Goal: Information Seeking & Learning: Learn about a topic

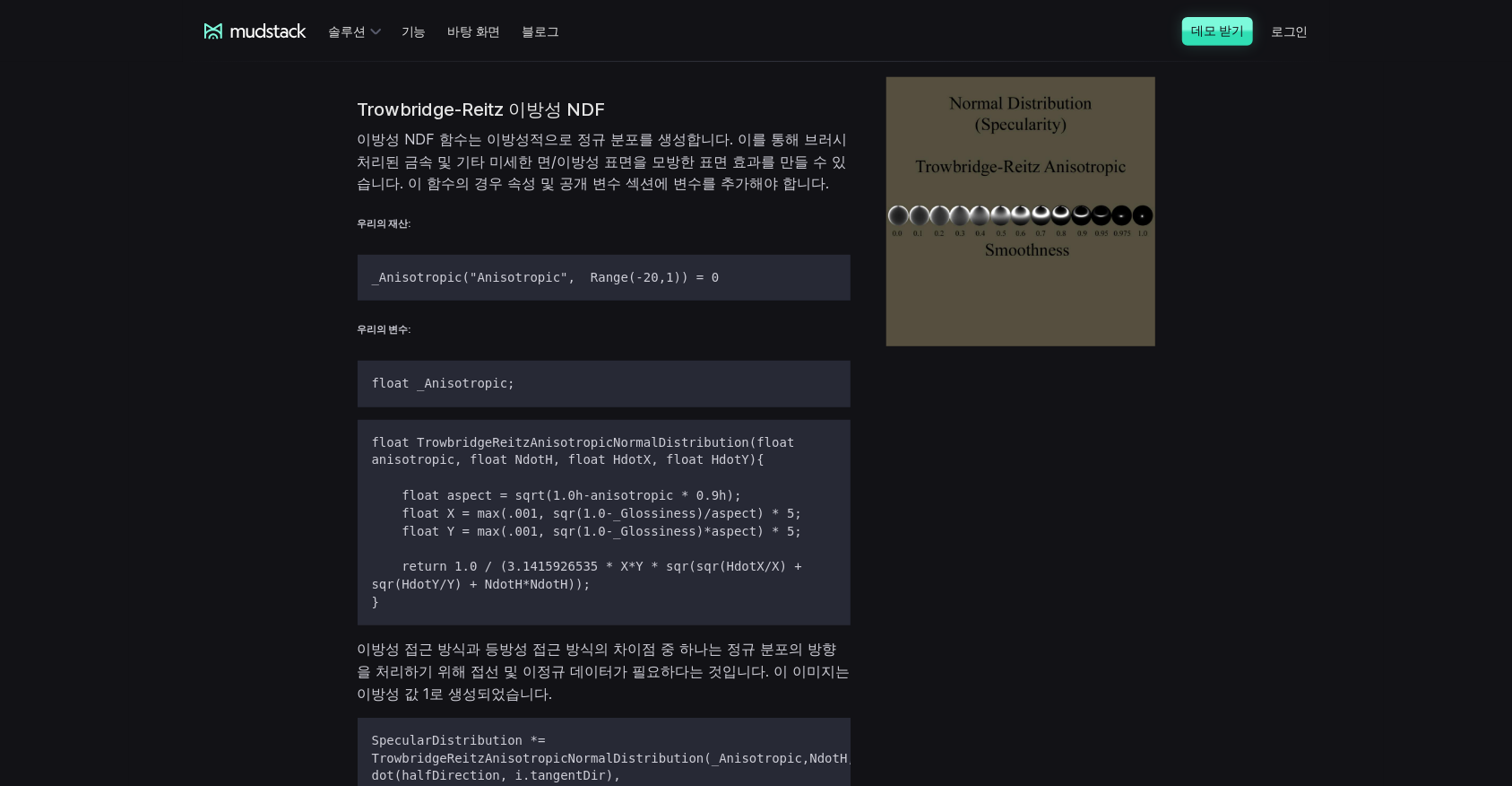
scroll to position [5474, 0]
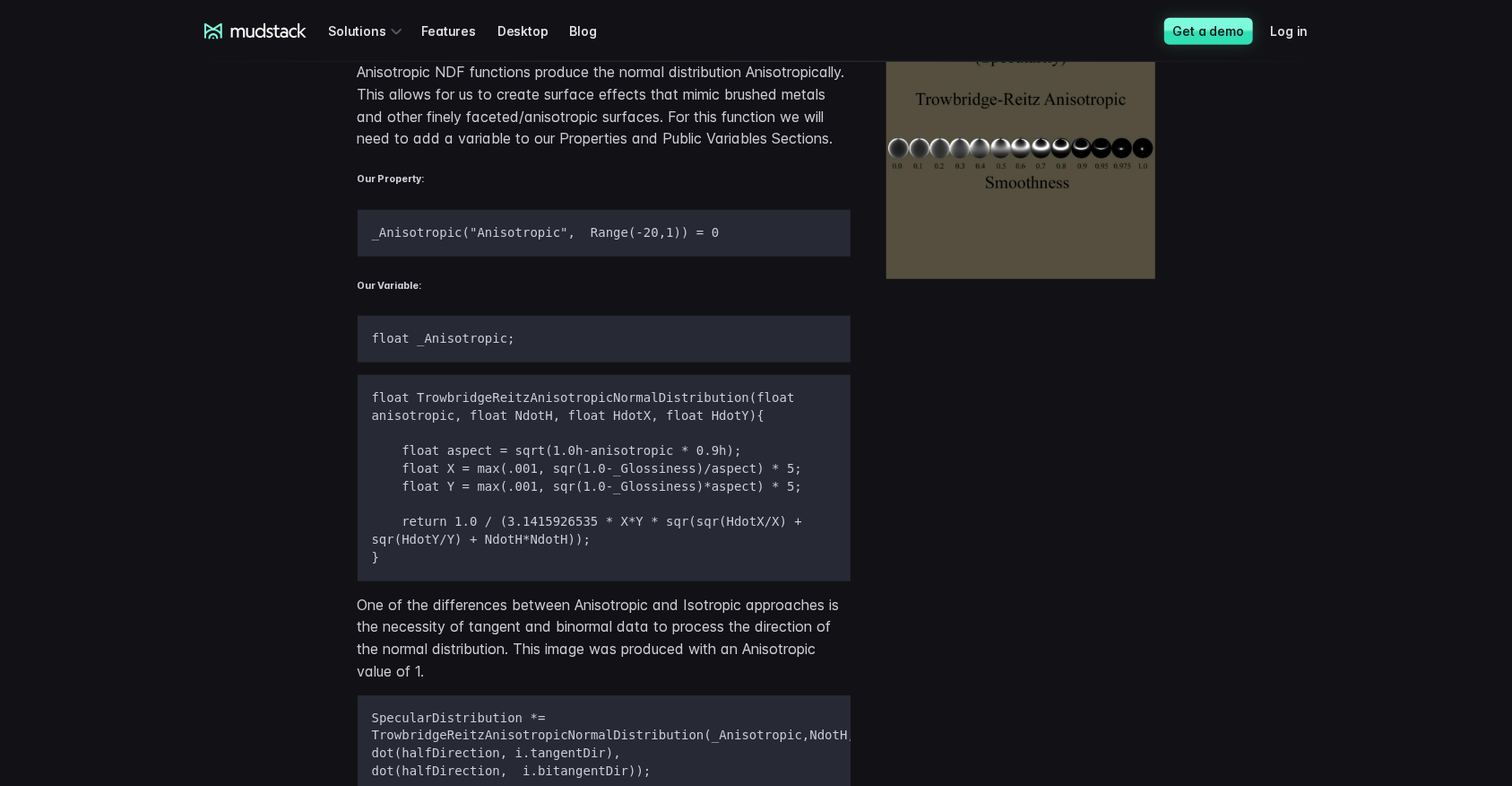
click at [1325, 289] on div "Trowbridge-Reitz Anisotropic NDF Anisotropic NDF functions produce the normal d…" at bounding box center [756, 408] width 1147 height 826
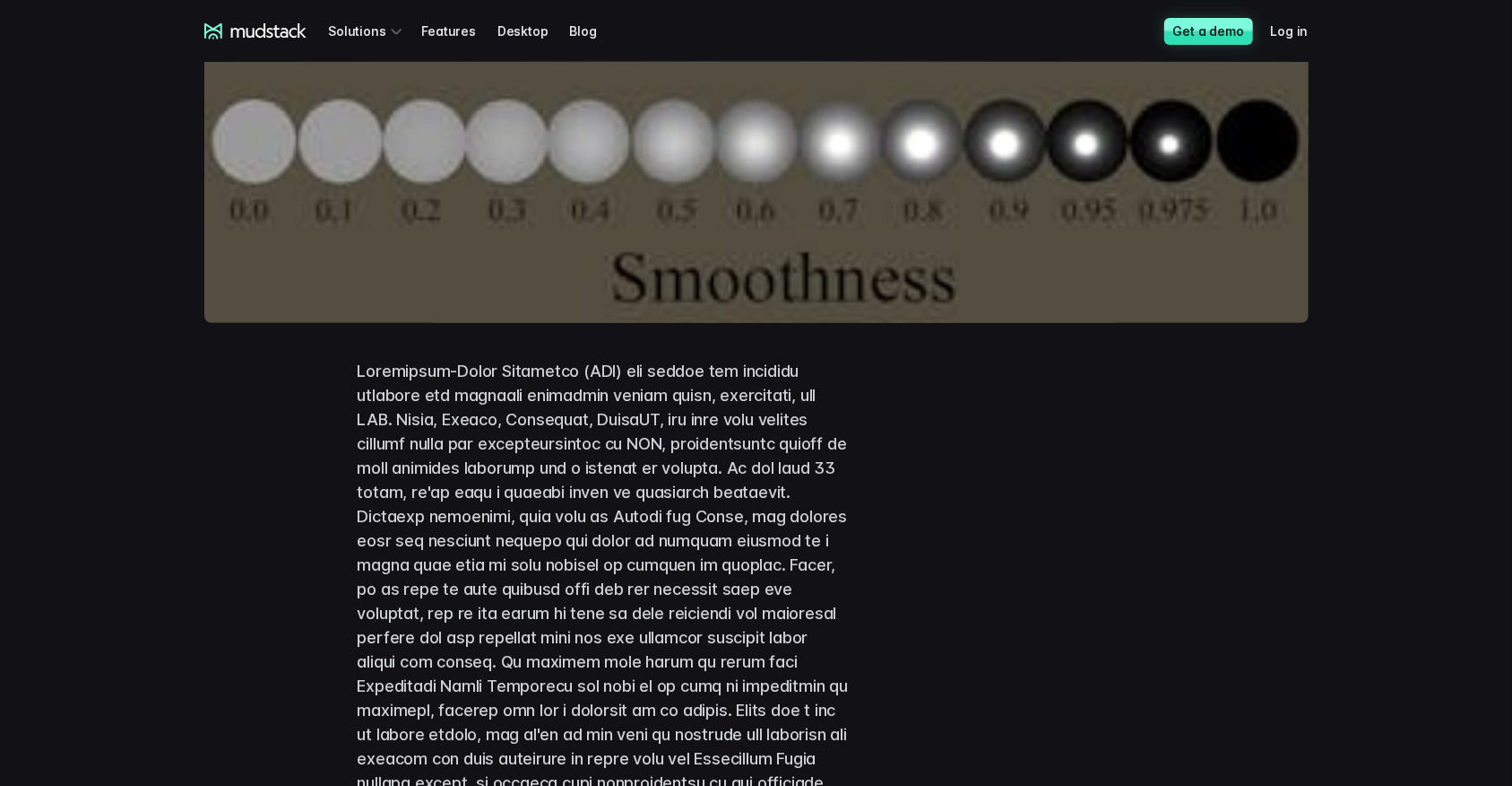
scroll to position [0, 0]
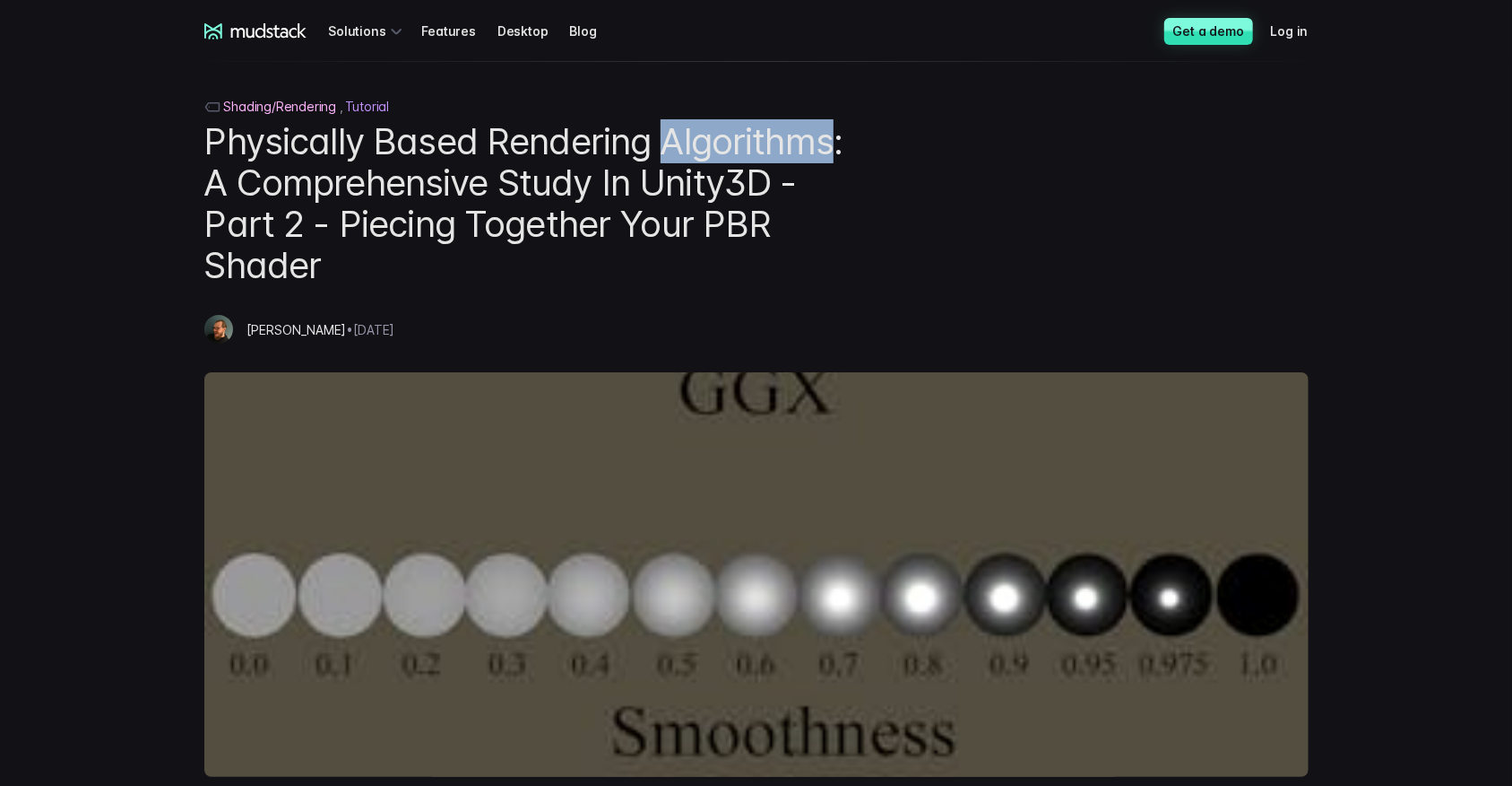
drag, startPoint x: 668, startPoint y: 139, endPoint x: 835, endPoint y: 140, distance: 167.0
click at [835, 140] on h1 "Physically Based Rendering Algorithms: A Comprehensive Study In Unity3D - Part …" at bounding box center [527, 203] width 646 height 165
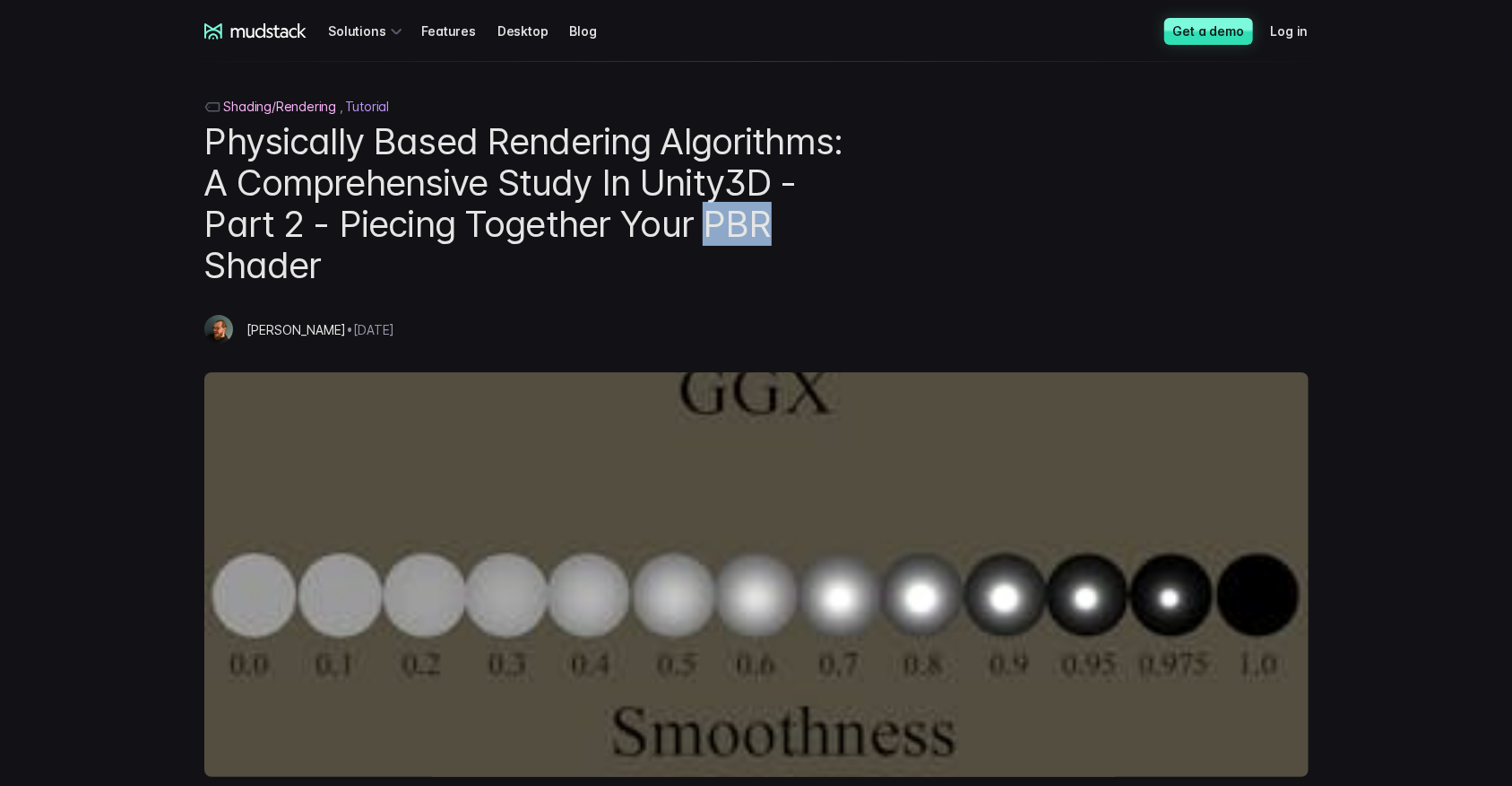
drag, startPoint x: 710, startPoint y: 221, endPoint x: 774, endPoint y: 233, distance: 65.1
click at [774, 233] on h1 "Physically Based Rendering Algorithms: A Comprehensive Study In Unity3D - Part …" at bounding box center [527, 203] width 646 height 165
copy h1 "PBR"
click at [586, 263] on h1 "Physically Based Rendering Algorithms: A Comprehensive Study In Unity3D - Part …" at bounding box center [527, 203] width 646 height 165
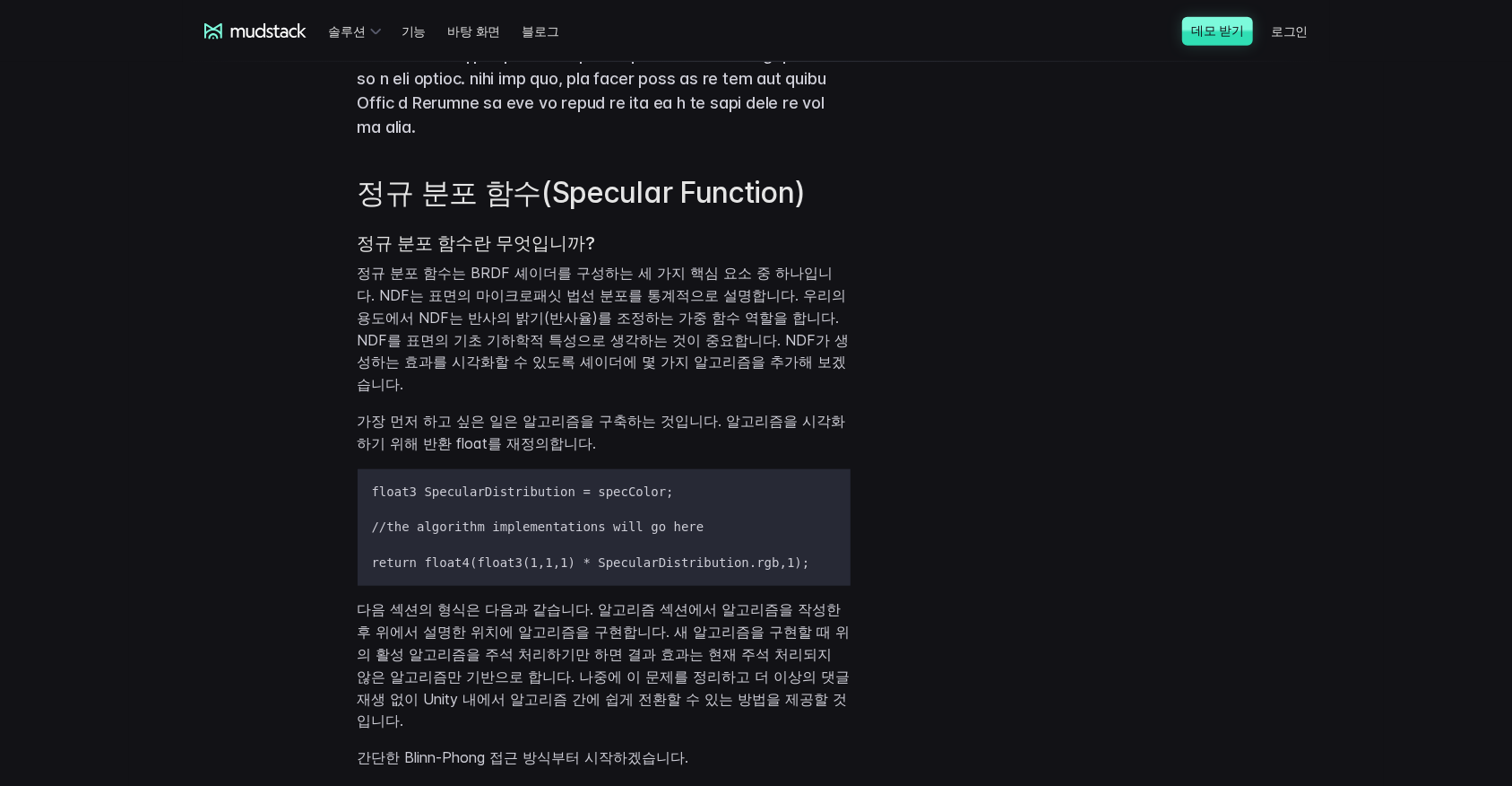
scroll to position [837, 0]
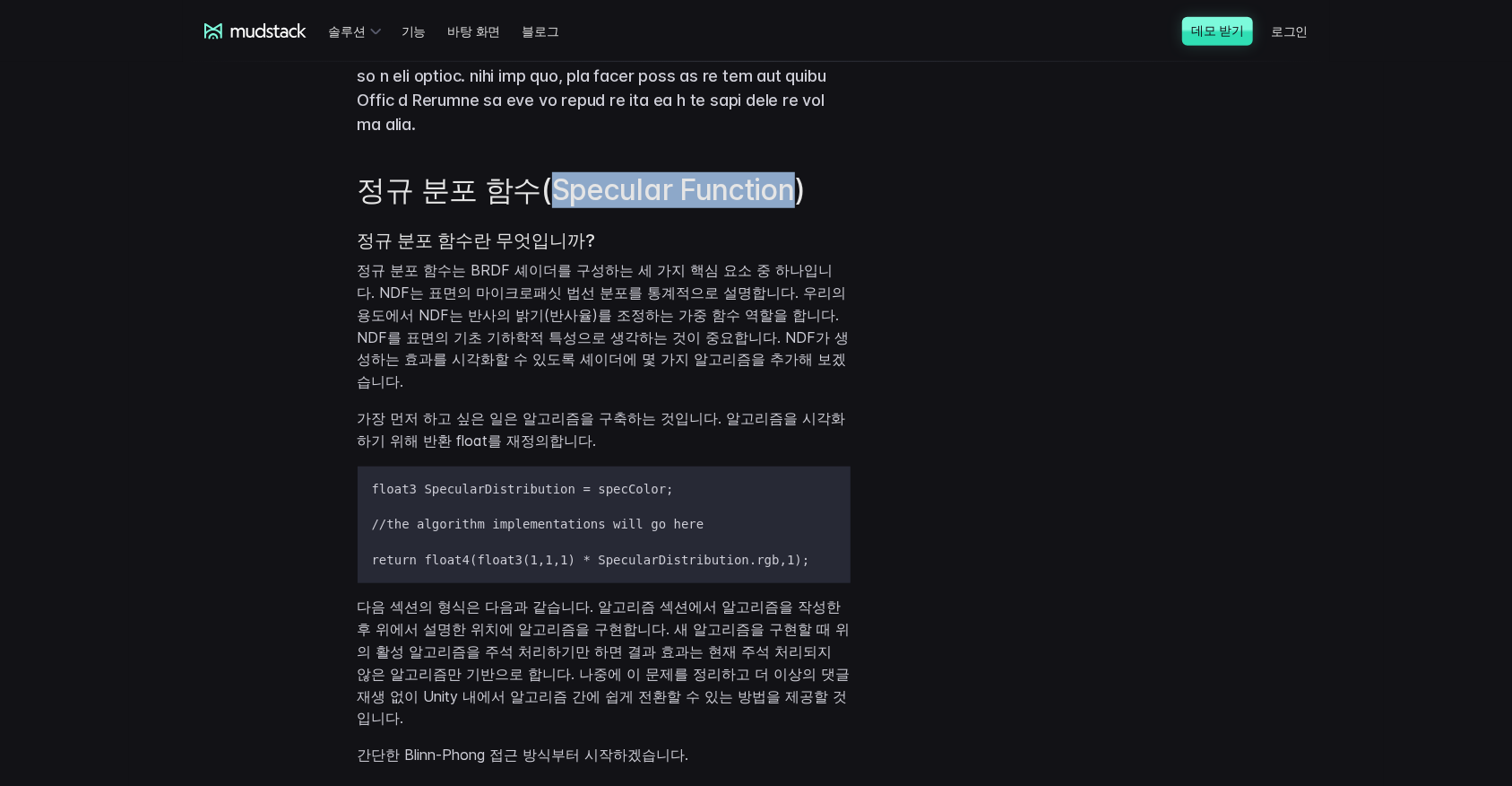
drag, startPoint x: 550, startPoint y: 333, endPoint x: 790, endPoint y: 333, distance: 240.0
click at [790, 208] on h2 "정규 분포 함수(Specular Function)" at bounding box center [604, 189] width 493 height 36
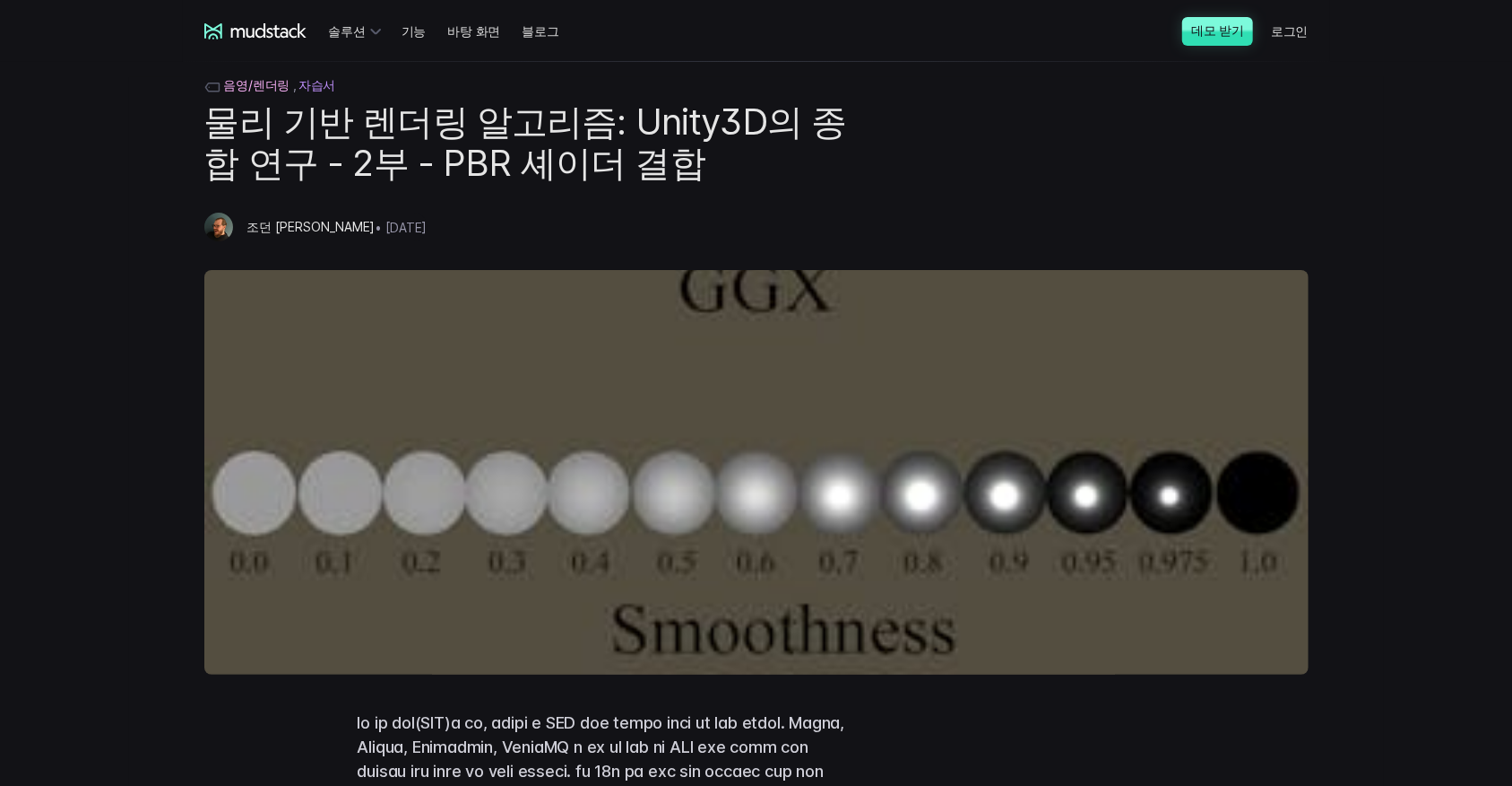
scroll to position [0, 0]
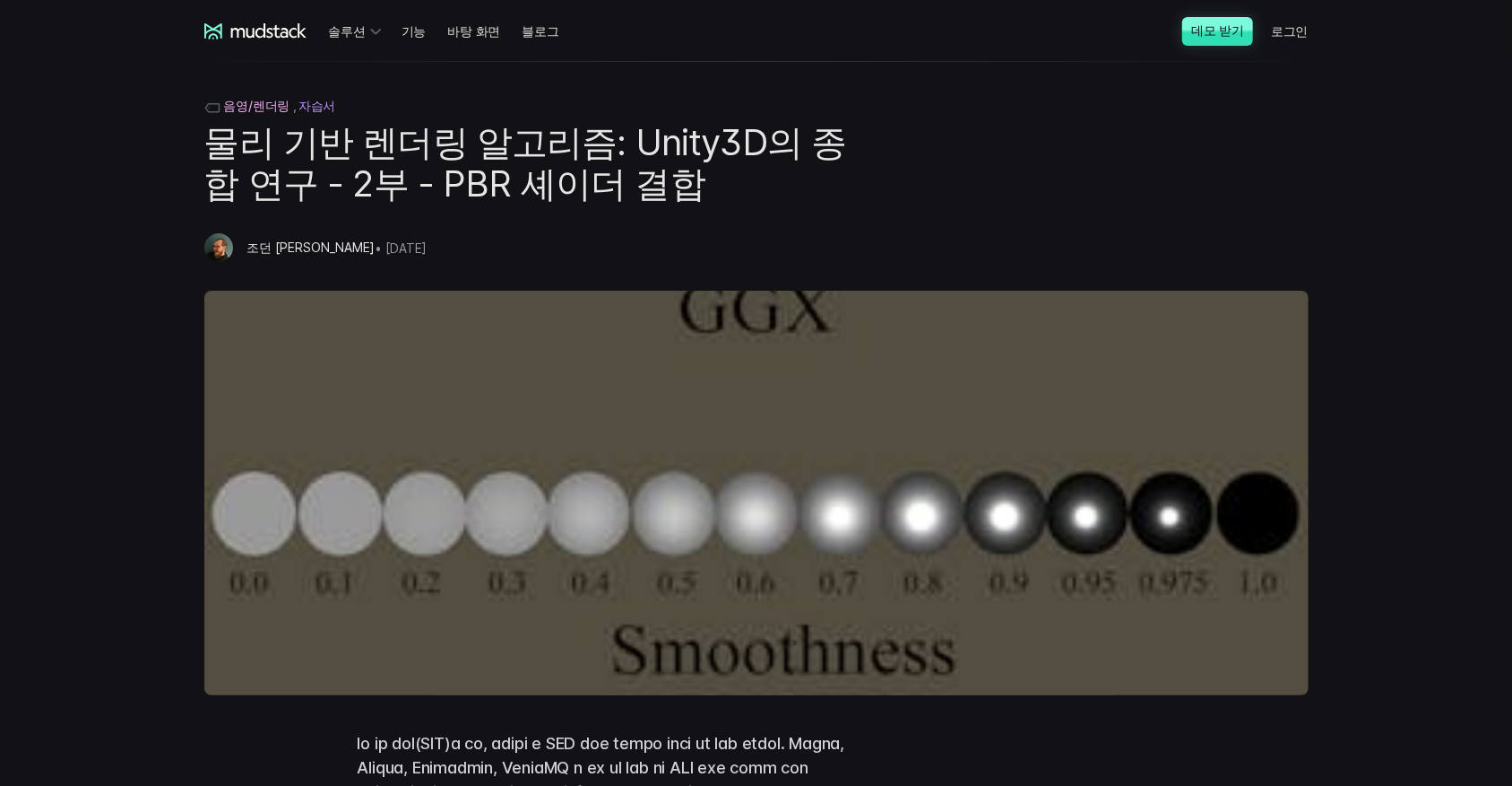
click at [1212, 169] on div "음영/렌더링 자습서 물리 기반 렌더링 알고리즘: Unity3D의 종합 연구 - 2부 - PBR 셰이더 결합 조던 스티븐스 • [DATE]" at bounding box center [756, 396] width 1147 height 598
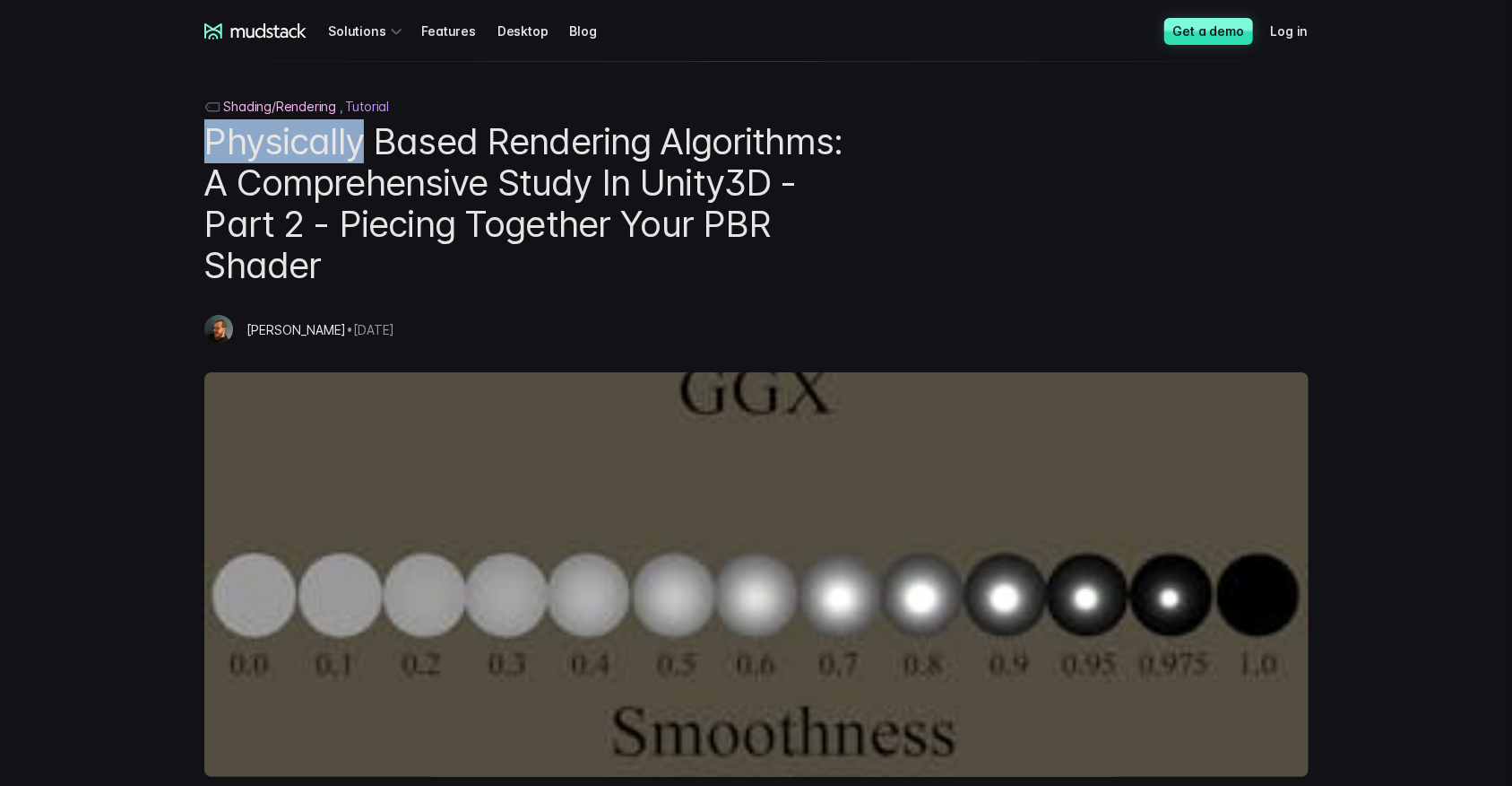
drag, startPoint x: 212, startPoint y: 143, endPoint x: 358, endPoint y: 147, distance: 146.1
click at [358, 147] on h1 "Physically Based Rendering Algorithms: A Comprehensive Study In Unity3D - Part …" at bounding box center [527, 203] width 646 height 165
copy h1 "Physically"
drag, startPoint x: 201, startPoint y: 135, endPoint x: 475, endPoint y: 139, distance: 274.0
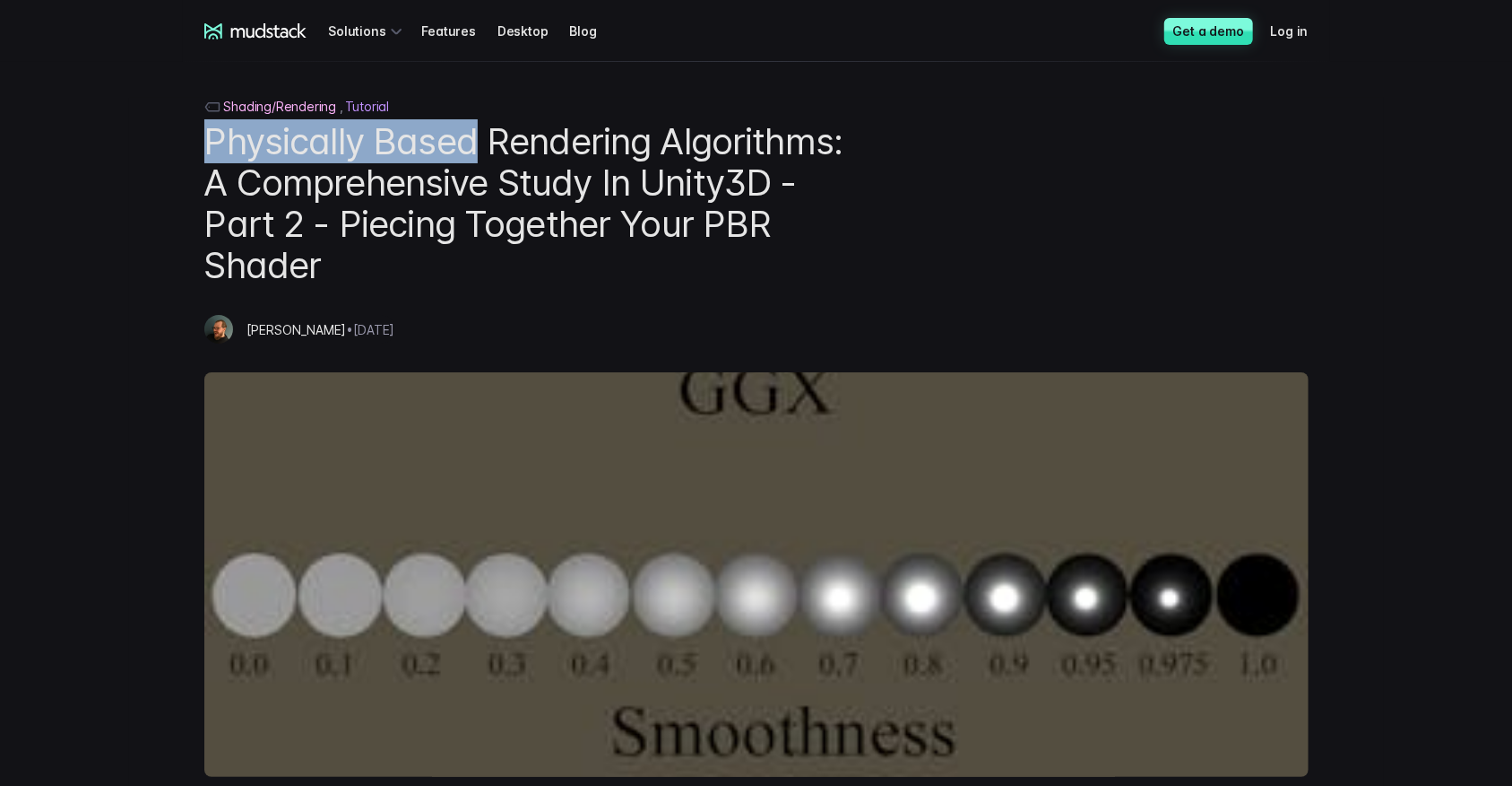
click at [475, 139] on div "Shading/Rendering Tutorial Physically Based Rendering Algorithms: A Comprehensi…" at bounding box center [756, 437] width 1147 height 679
copy h1 "Physically Based"
